Goal: Check status: Check status

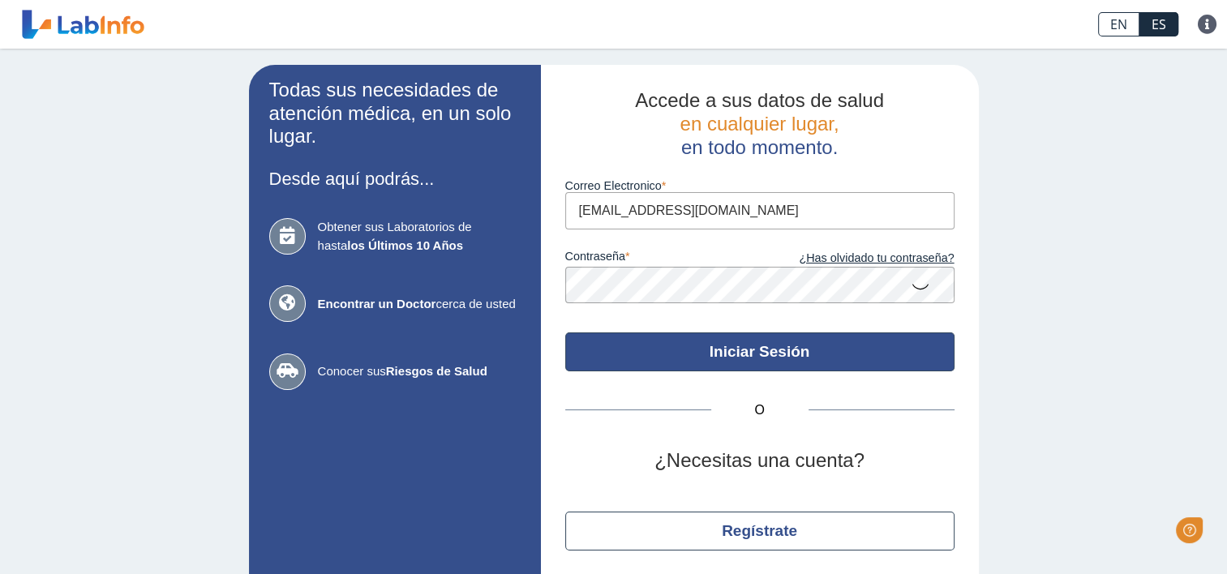
type input "[EMAIL_ADDRESS][DOMAIN_NAME]"
click at [762, 353] on button "Iniciar Sesión" at bounding box center [759, 351] width 389 height 39
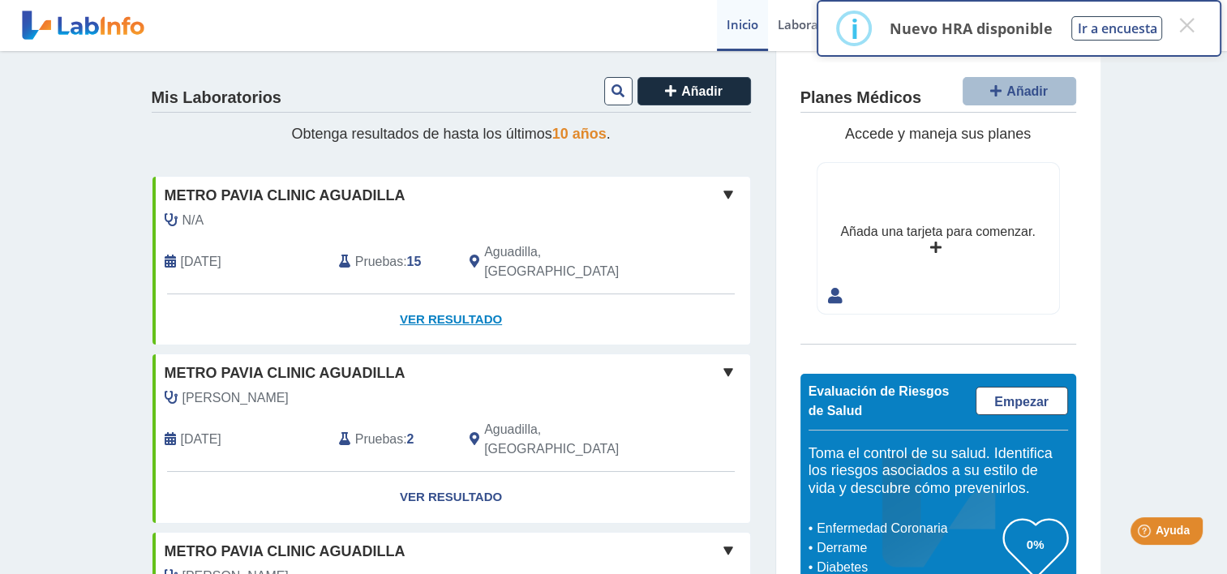
click at [443, 298] on link "Ver Resultado" at bounding box center [451, 319] width 598 height 51
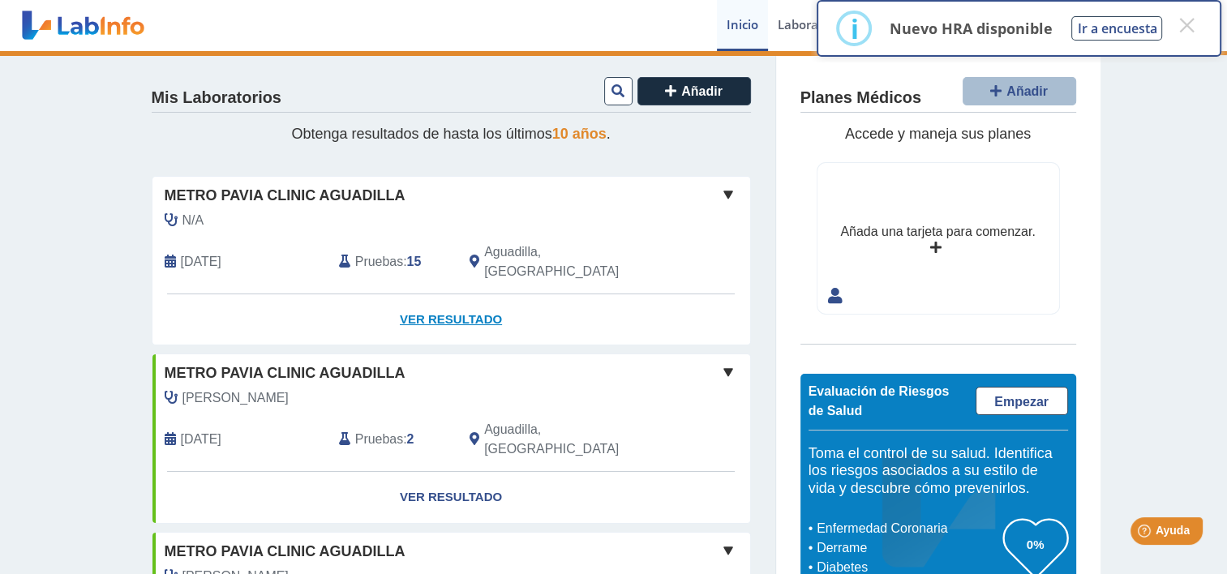
click at [443, 298] on link "Ver Resultado" at bounding box center [451, 319] width 598 height 51
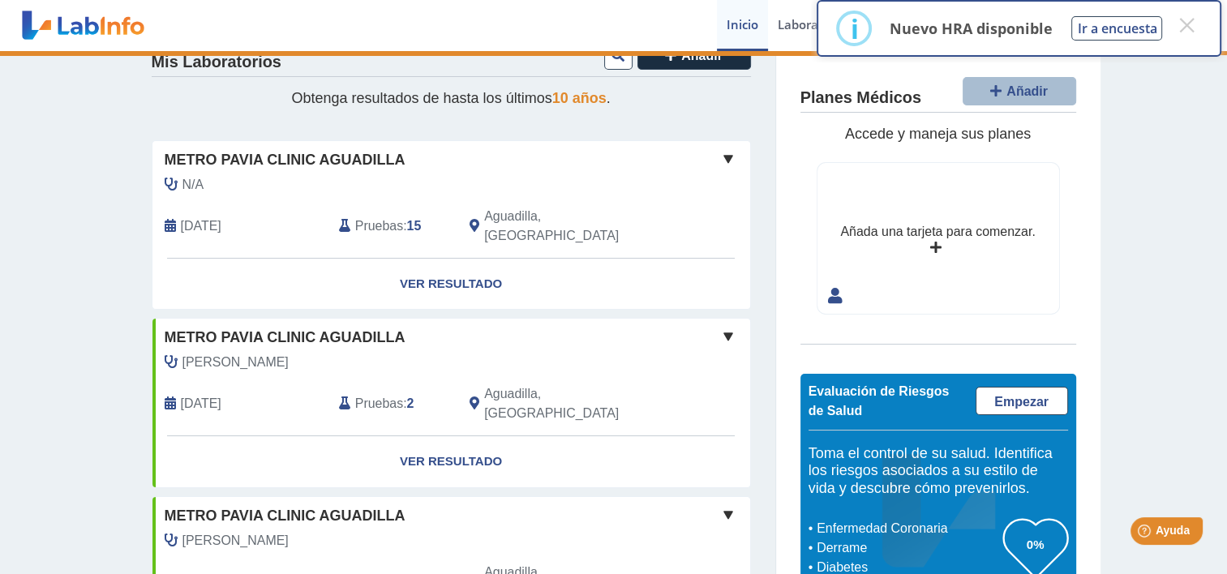
scroll to position [41, 0]
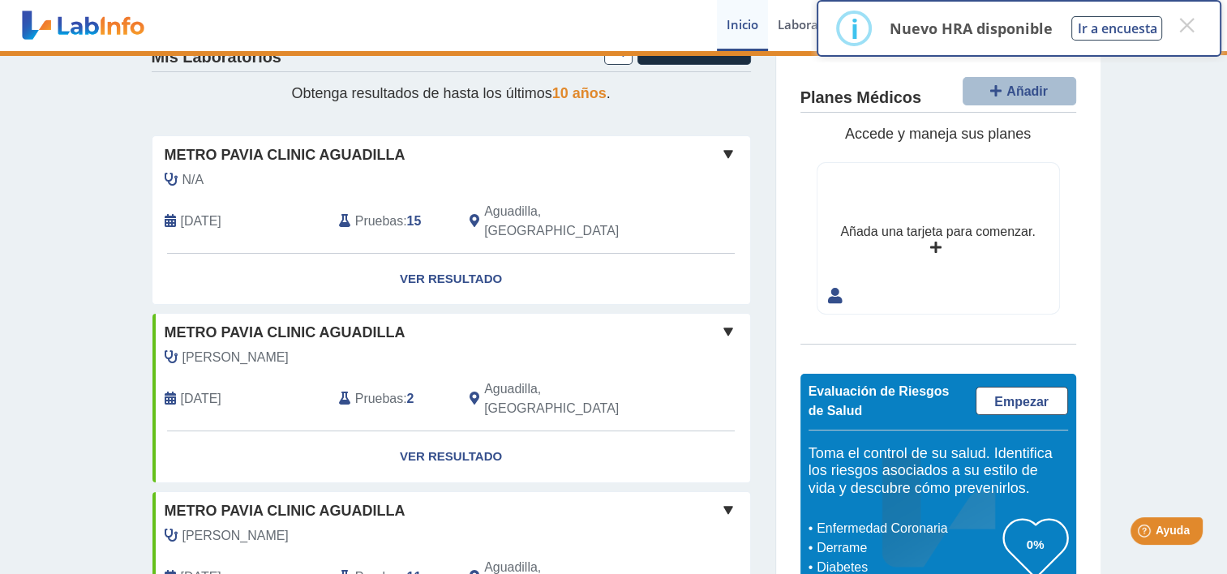
click at [720, 156] on span at bounding box center [727, 153] width 19 height 19
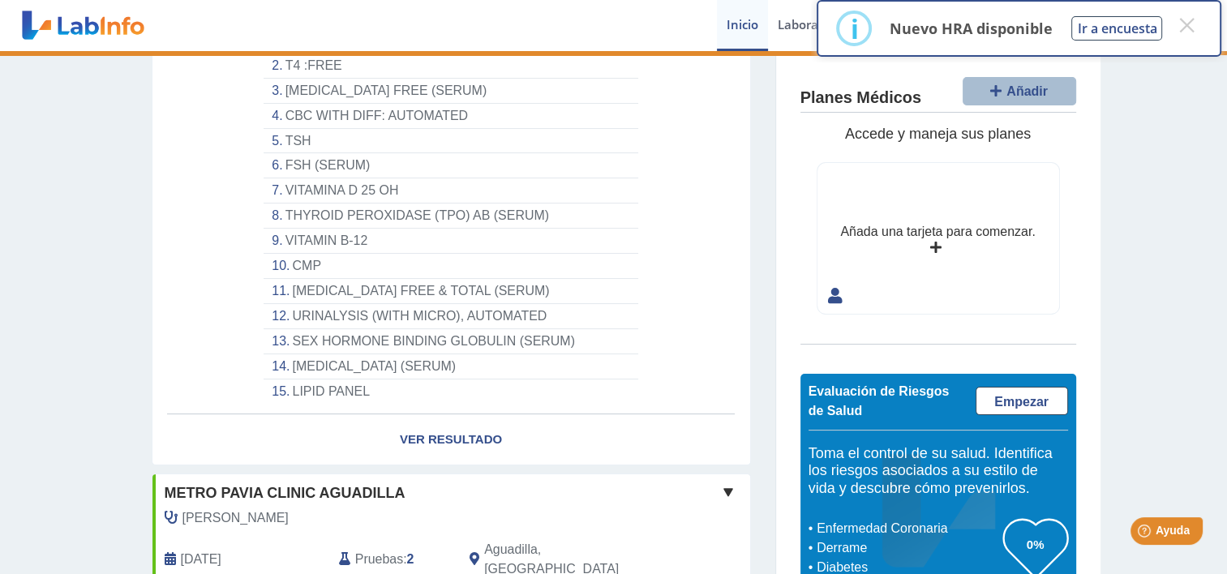
scroll to position [318, 0]
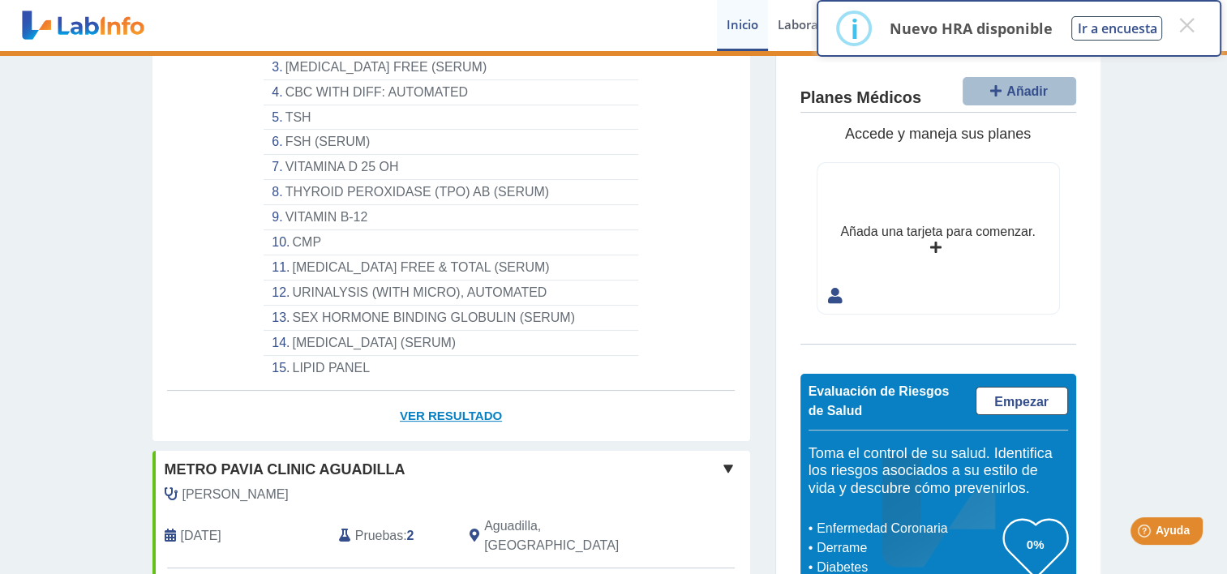
click at [435, 391] on link "Ver Resultado" at bounding box center [451, 416] width 598 height 51
click at [1189, 24] on button "×" at bounding box center [1186, 25] width 29 height 29
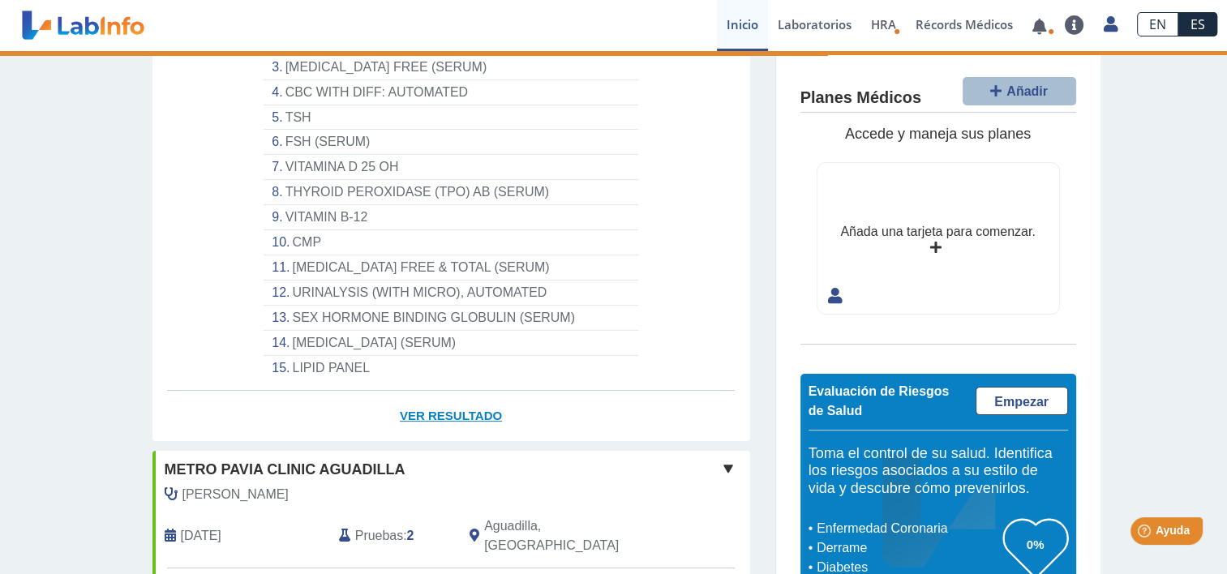
click at [425, 393] on link "Ver Resultado" at bounding box center [451, 416] width 598 height 51
click at [930, 248] on icon at bounding box center [935, 248] width 11 height 13
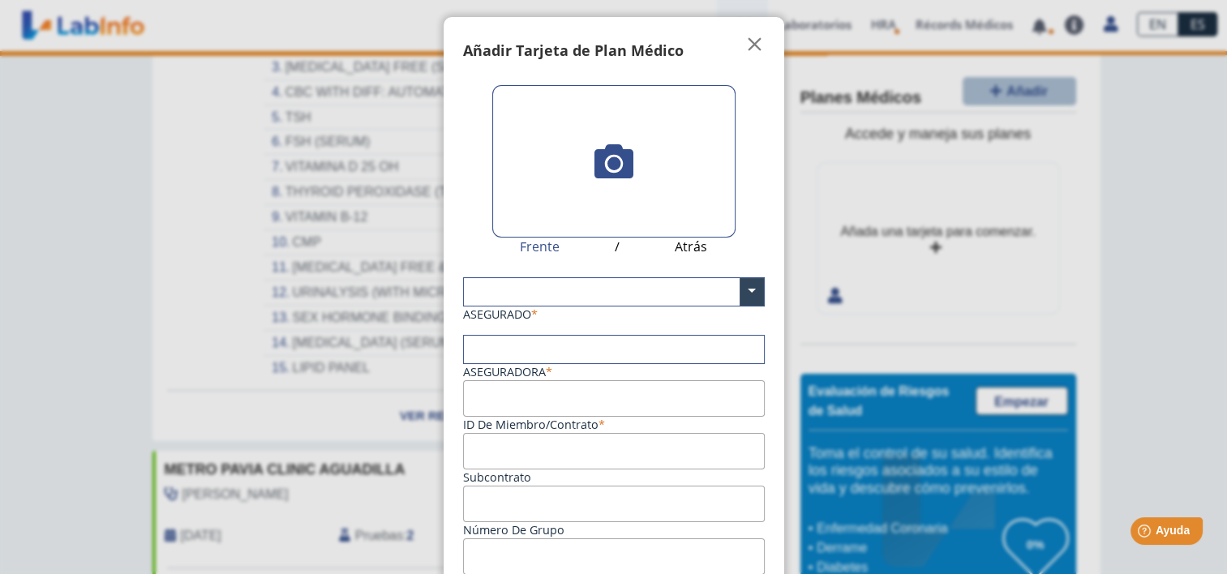
click at [606, 168] on icon at bounding box center [613, 161] width 39 height 39
click at [0, 0] on input "file" at bounding box center [0, 0] width 0 height 0
click at [749, 40] on span "" at bounding box center [754, 44] width 19 height 19
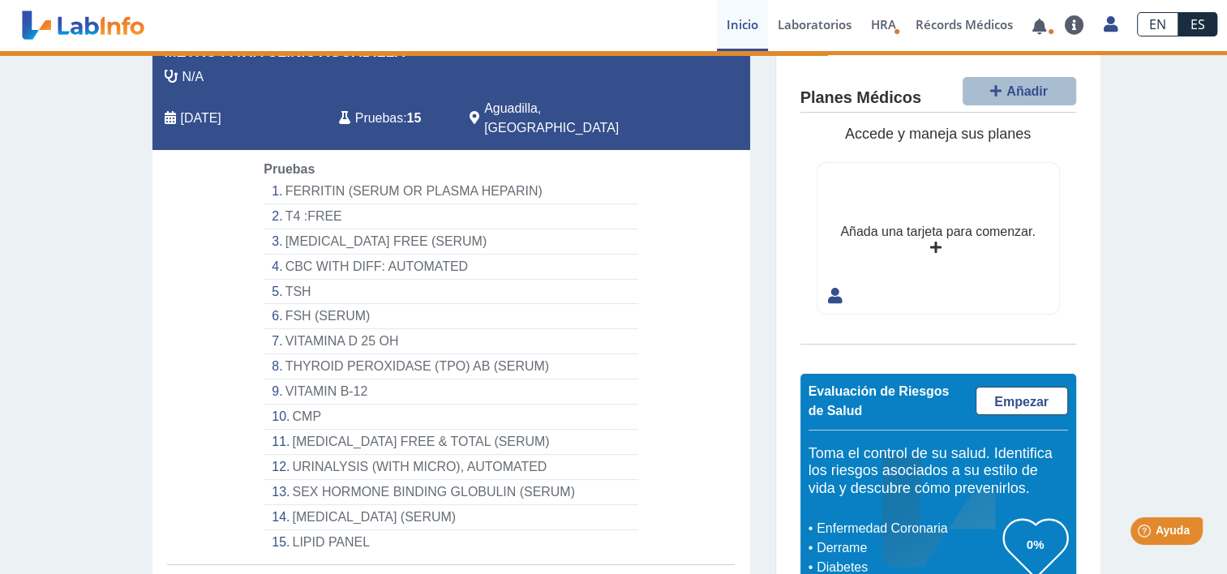
scroll to position [149, 0]
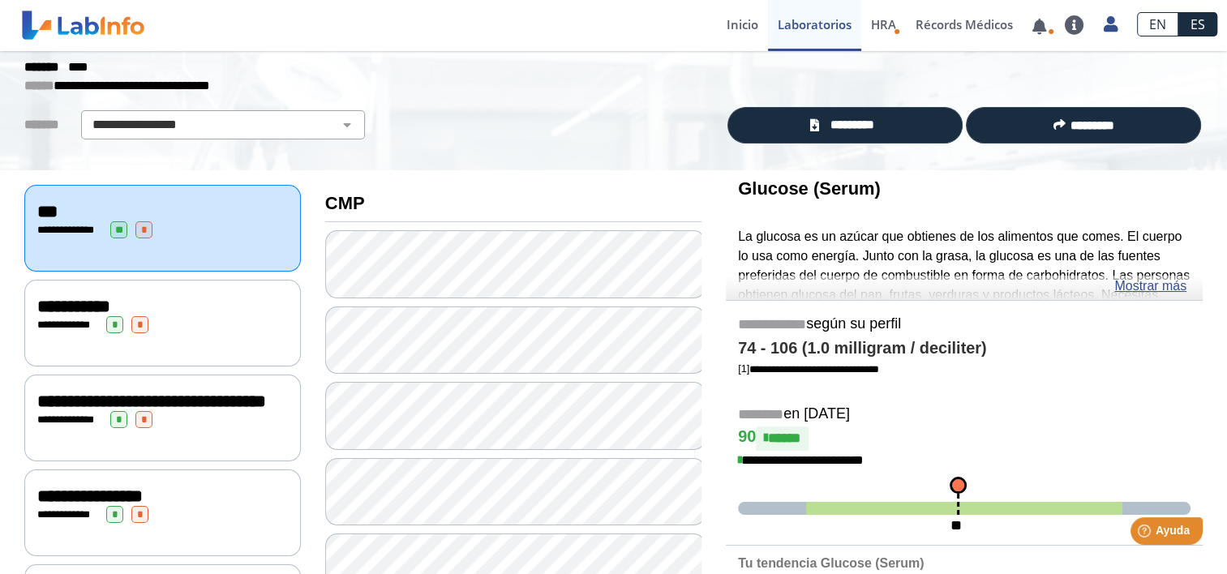
scroll to position [65, 0]
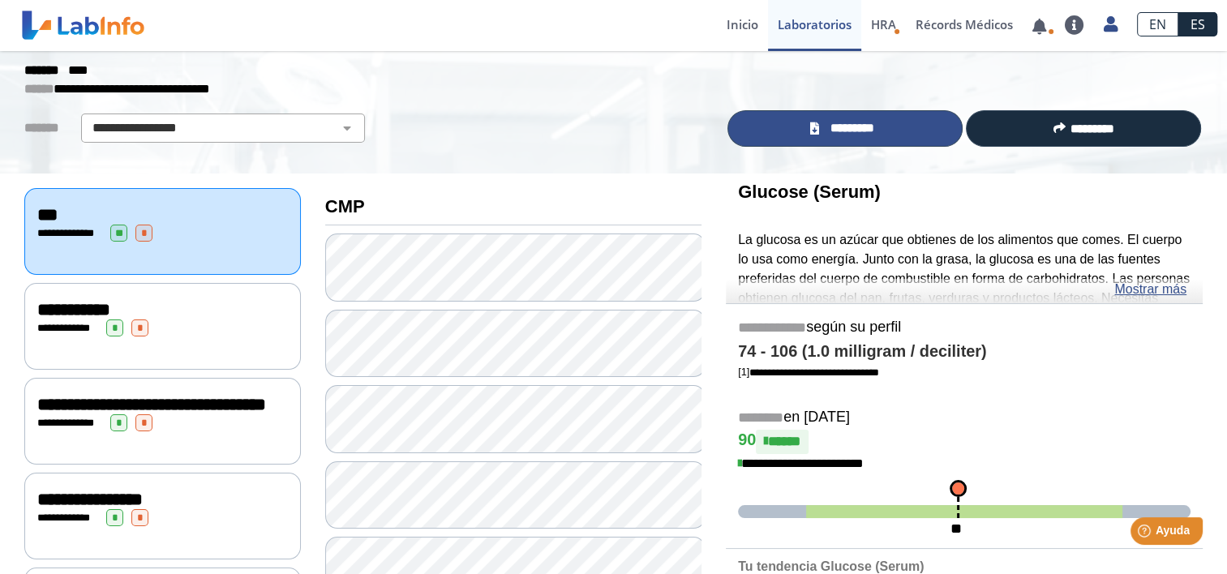
click at [846, 126] on span "*********" at bounding box center [852, 128] width 56 height 19
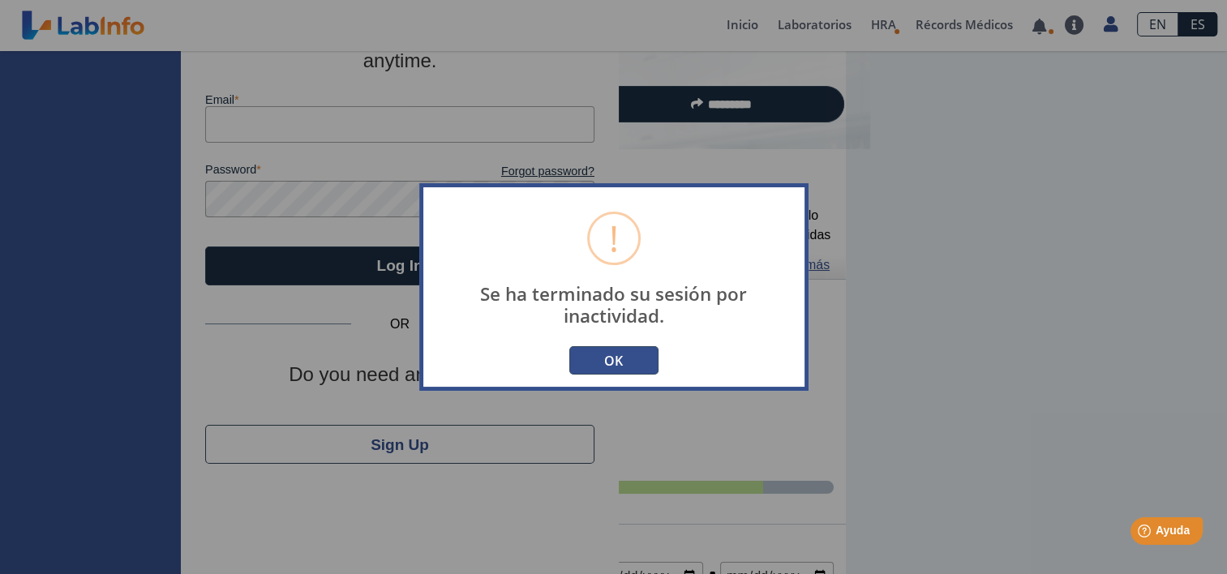
scroll to position [56, 0]
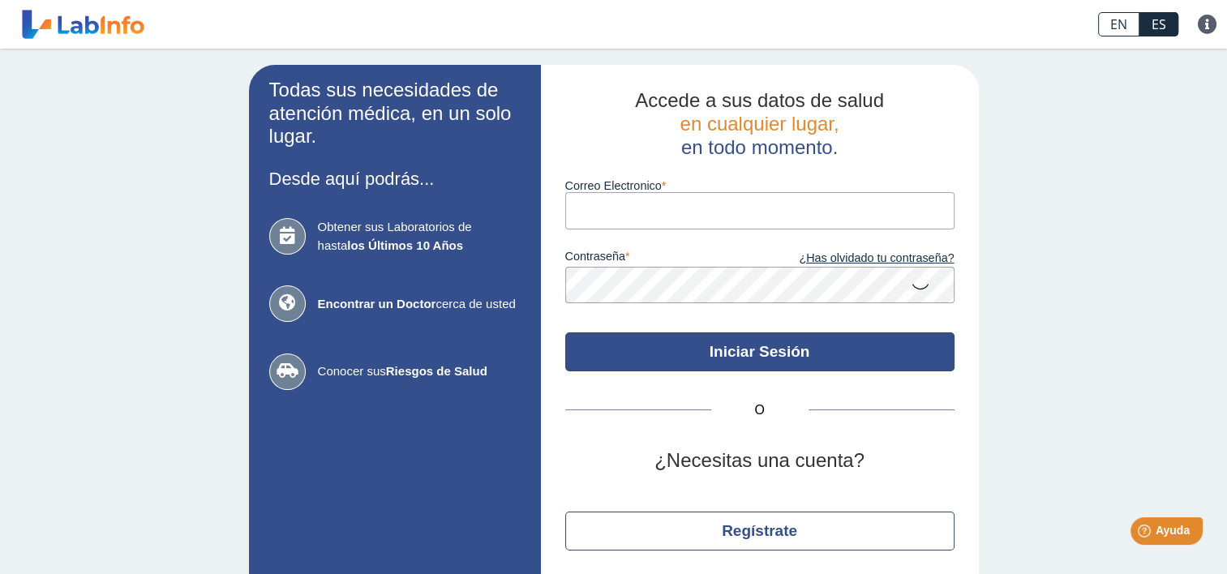
type input "[EMAIL_ADDRESS][DOMAIN_NAME]"
click at [756, 352] on button "Iniciar Sesión" at bounding box center [759, 351] width 389 height 39
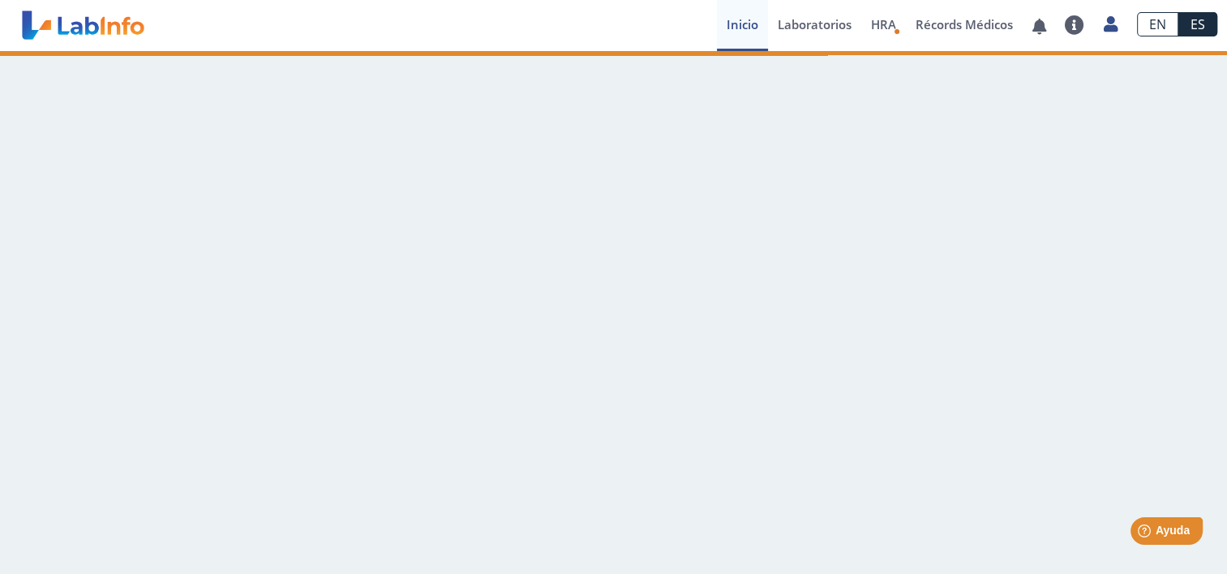
click at [756, 352] on main at bounding box center [613, 312] width 1227 height 523
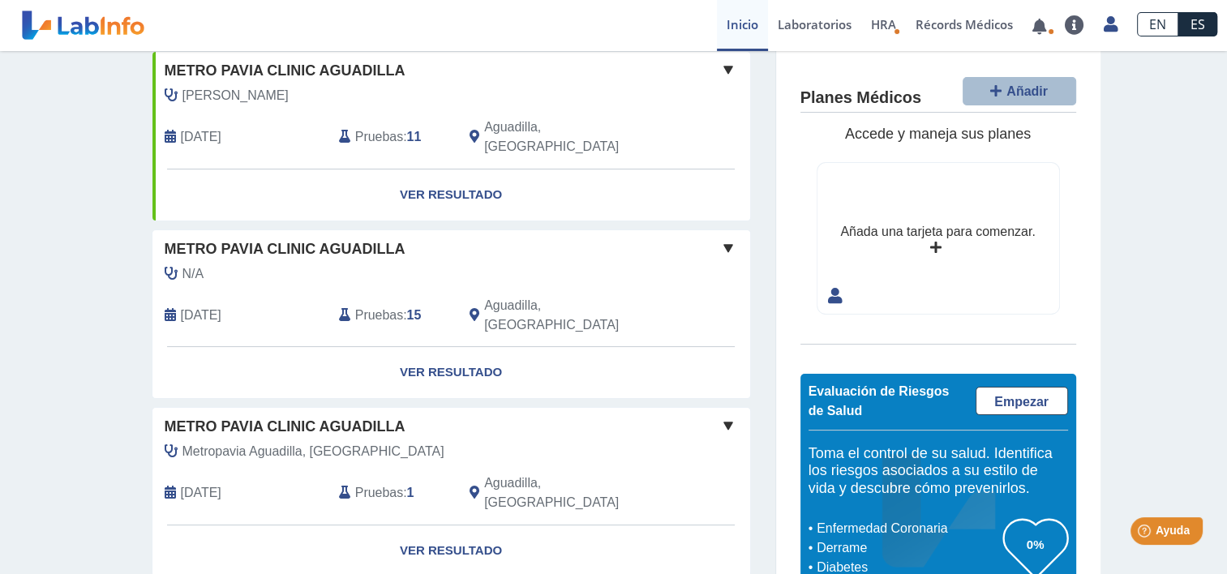
scroll to position [295, 0]
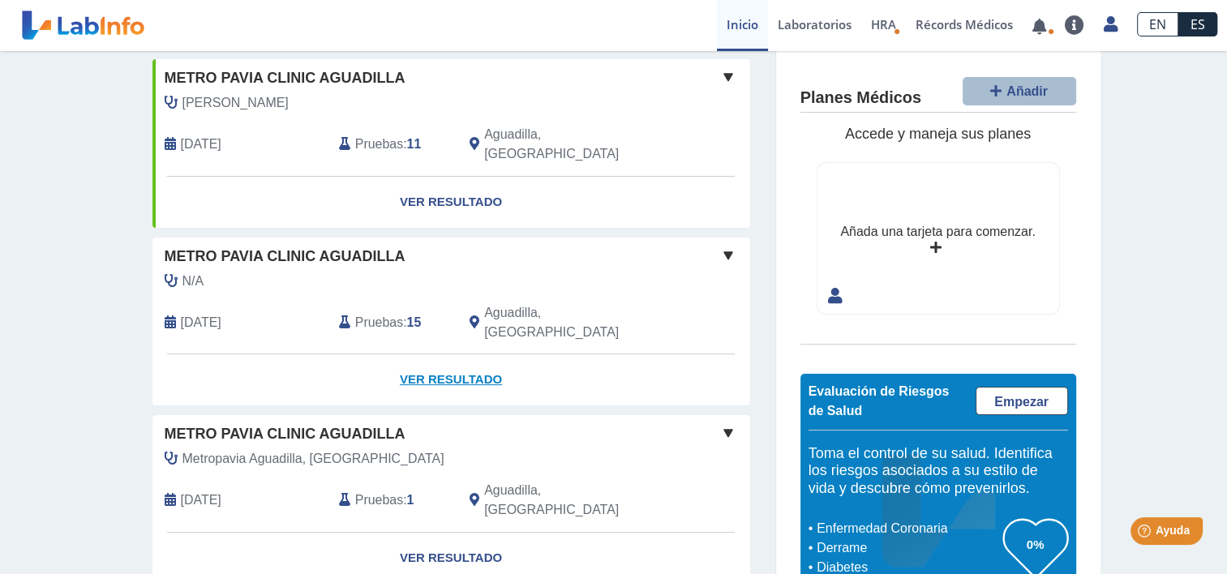
click at [453, 354] on link "Ver Resultado" at bounding box center [451, 379] width 598 height 51
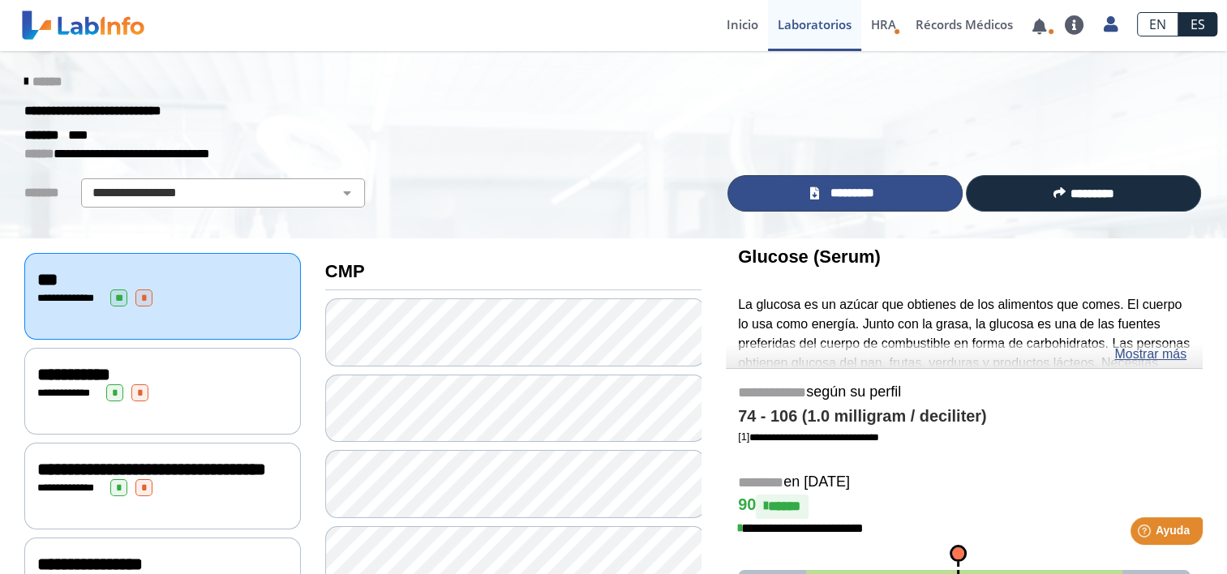
click at [866, 195] on span "*********" at bounding box center [852, 193] width 56 height 19
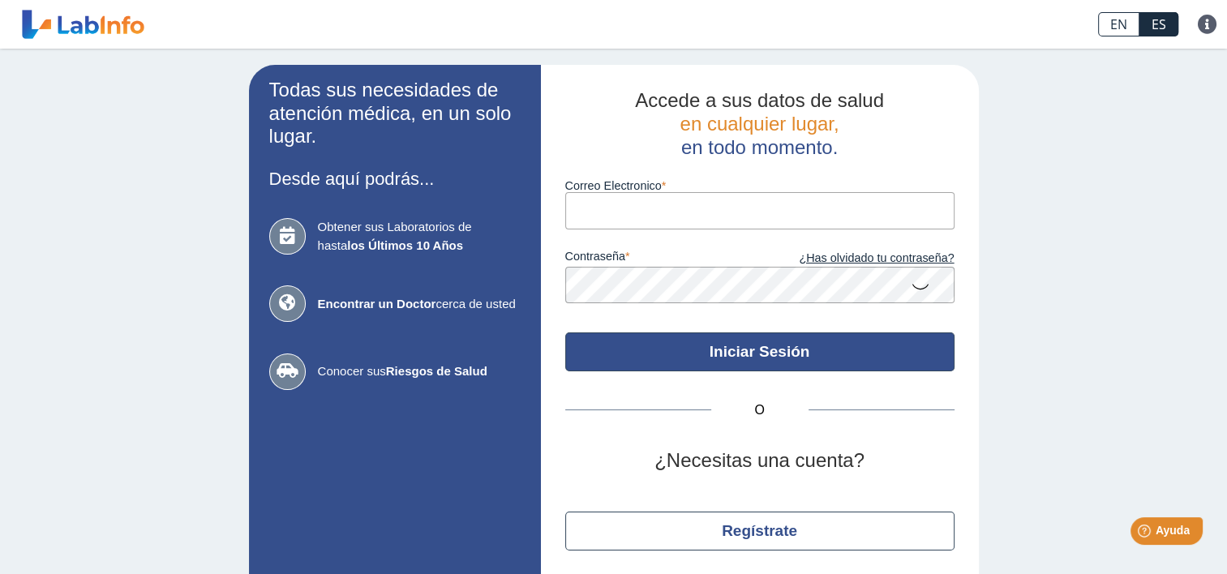
type input "[EMAIL_ADDRESS][DOMAIN_NAME]"
click at [759, 358] on button "Iniciar Sesión" at bounding box center [759, 351] width 389 height 39
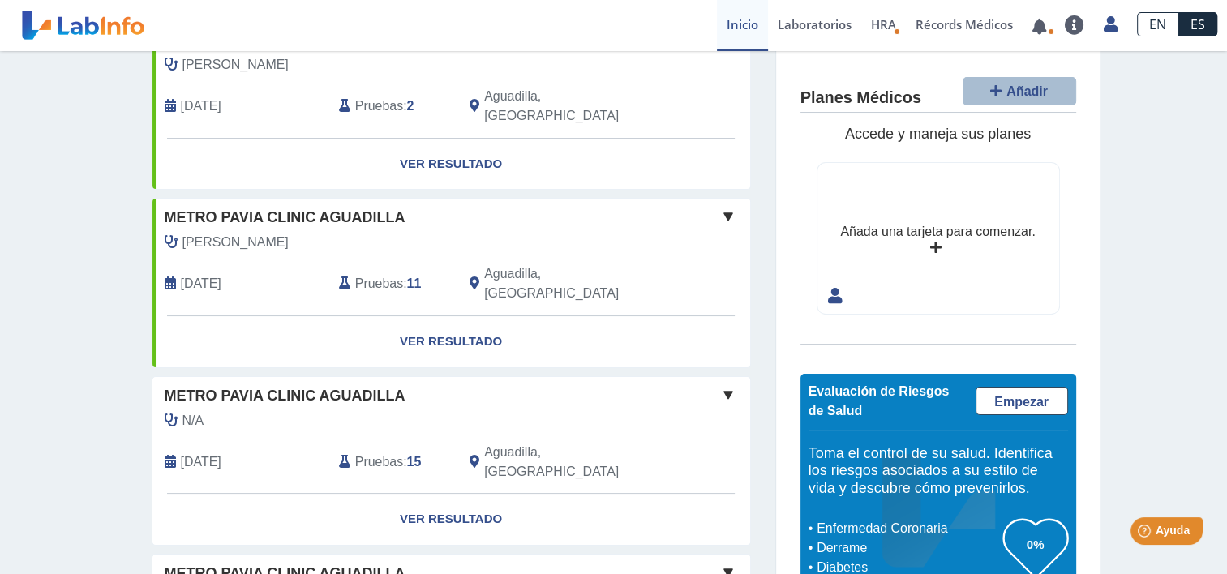
scroll to position [170, 0]
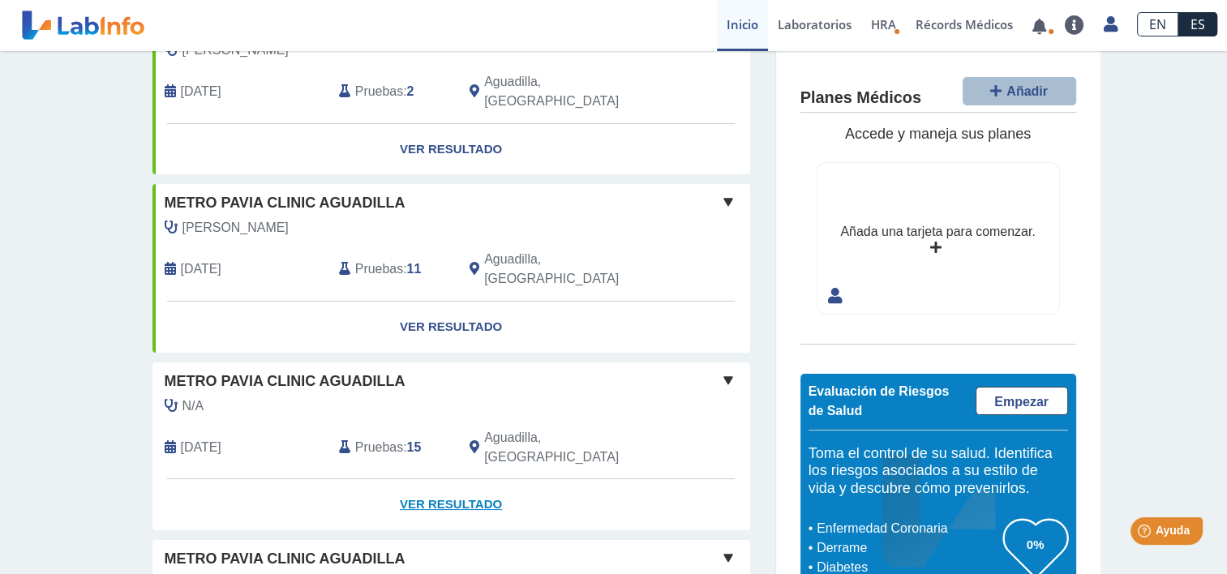
click at [477, 479] on link "Ver Resultado" at bounding box center [451, 504] width 598 height 51
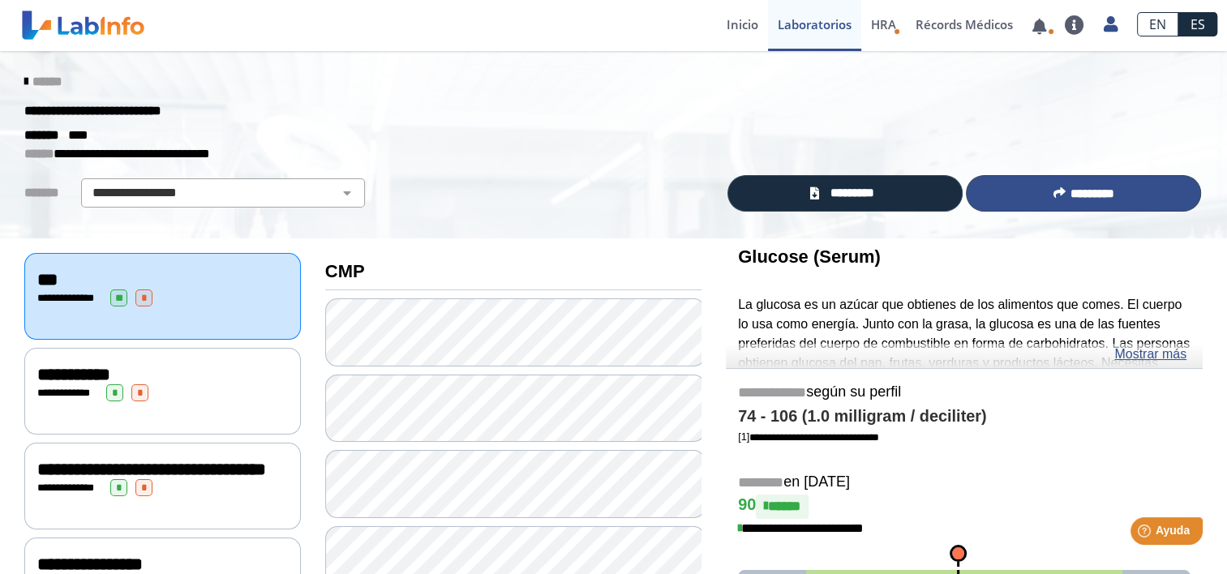
click at [1097, 194] on span "*********" at bounding box center [1092, 193] width 44 height 12
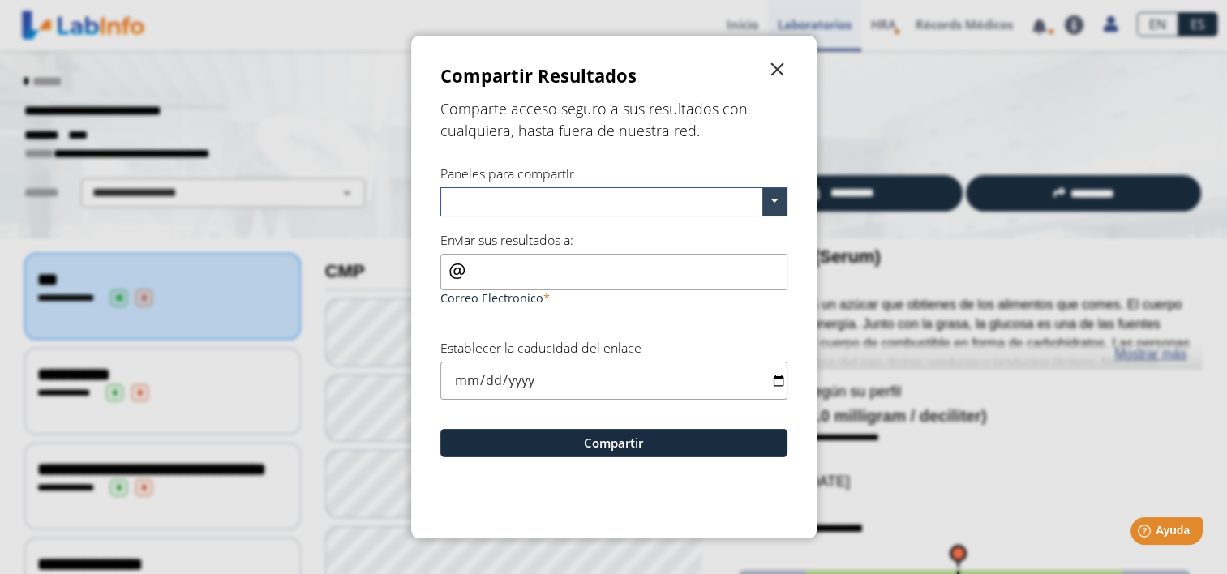
click at [776, 70] on span "" at bounding box center [777, 69] width 19 height 19
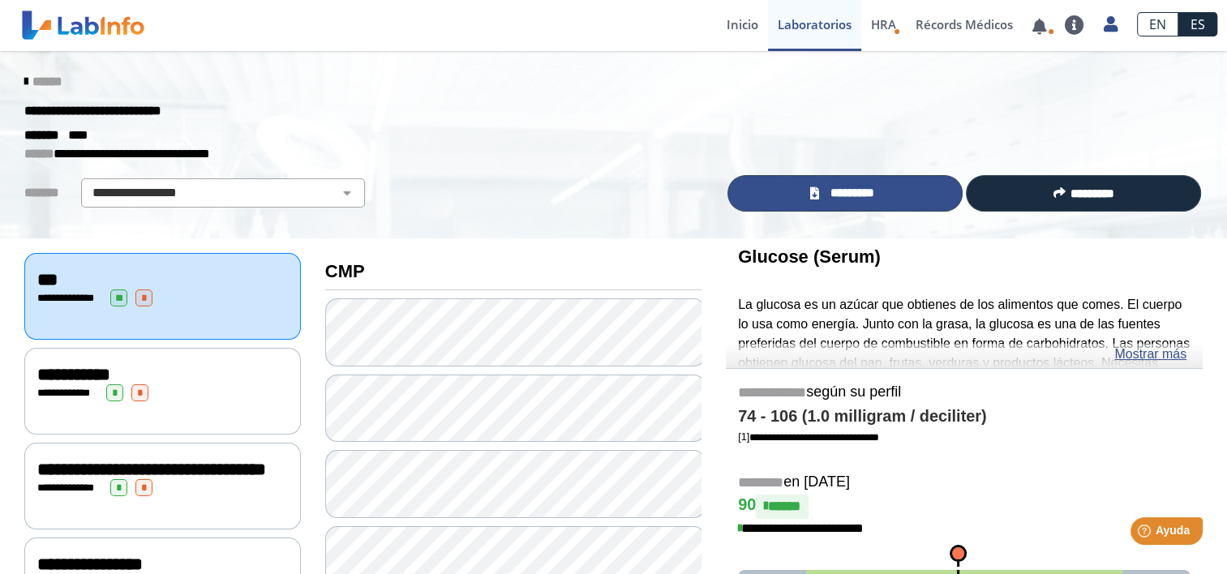
click at [868, 195] on span "*********" at bounding box center [852, 193] width 56 height 19
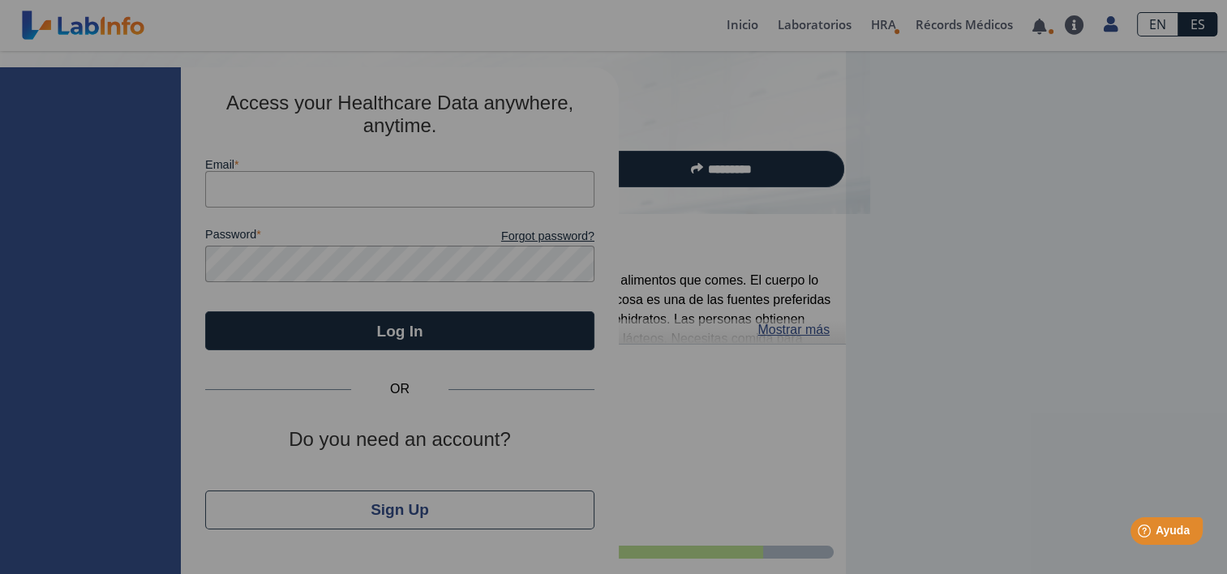
type input "[EMAIL_ADDRESS][DOMAIN_NAME]"
